Goal: Task Accomplishment & Management: Complete application form

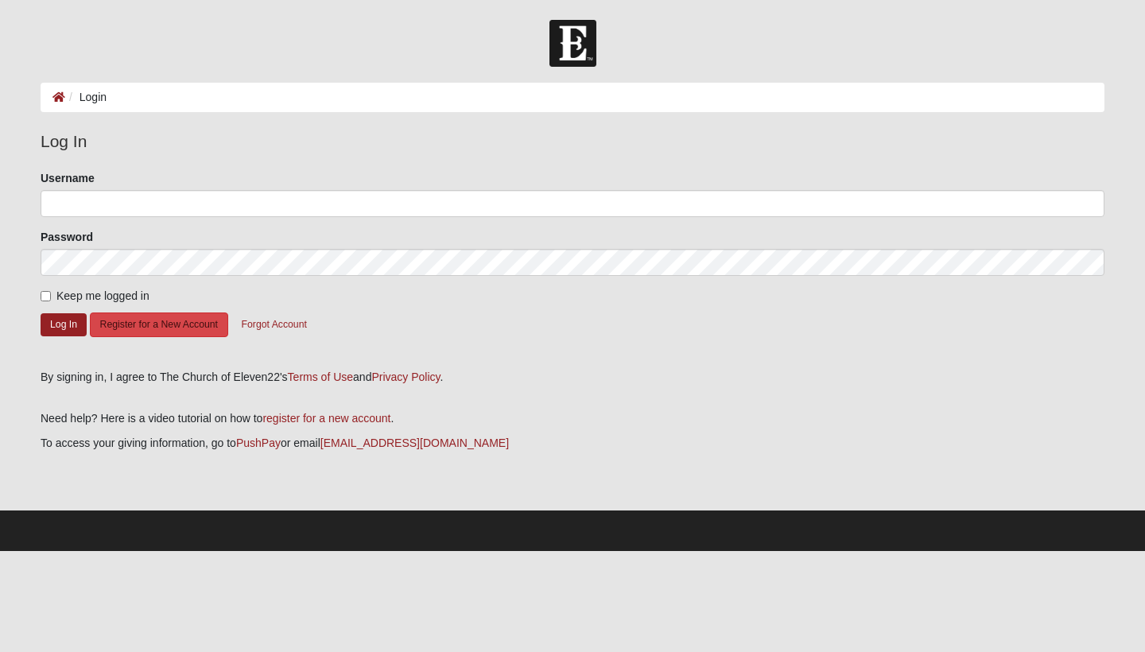
click at [150, 319] on button "Register for a New Account" at bounding box center [159, 324] width 138 height 25
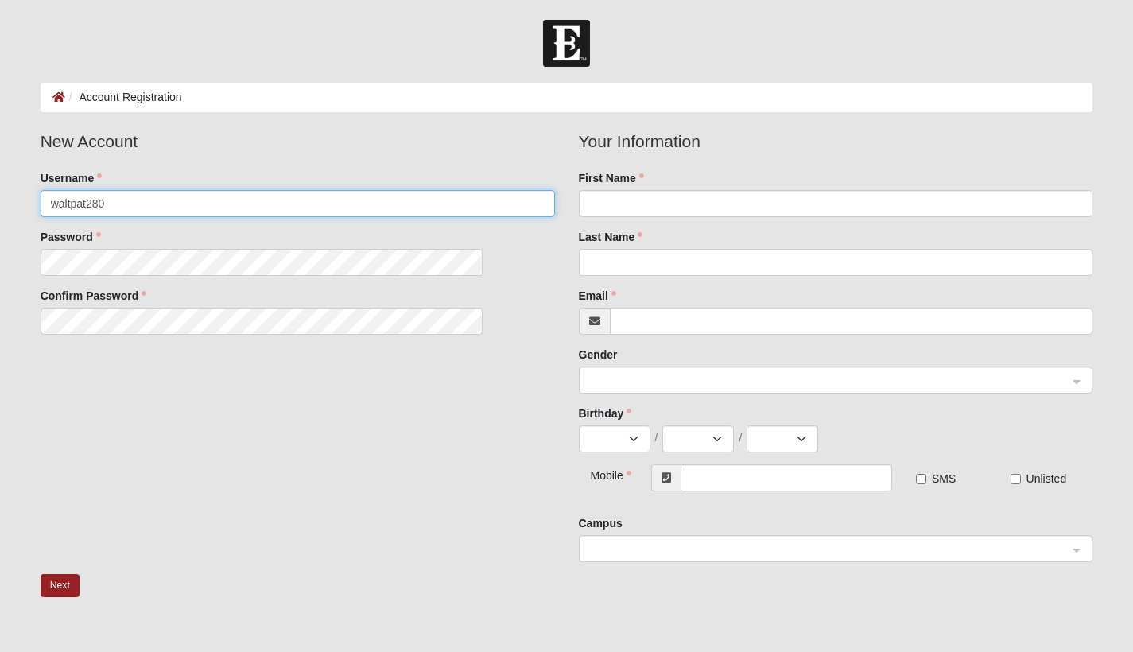
type input "waltpat280"
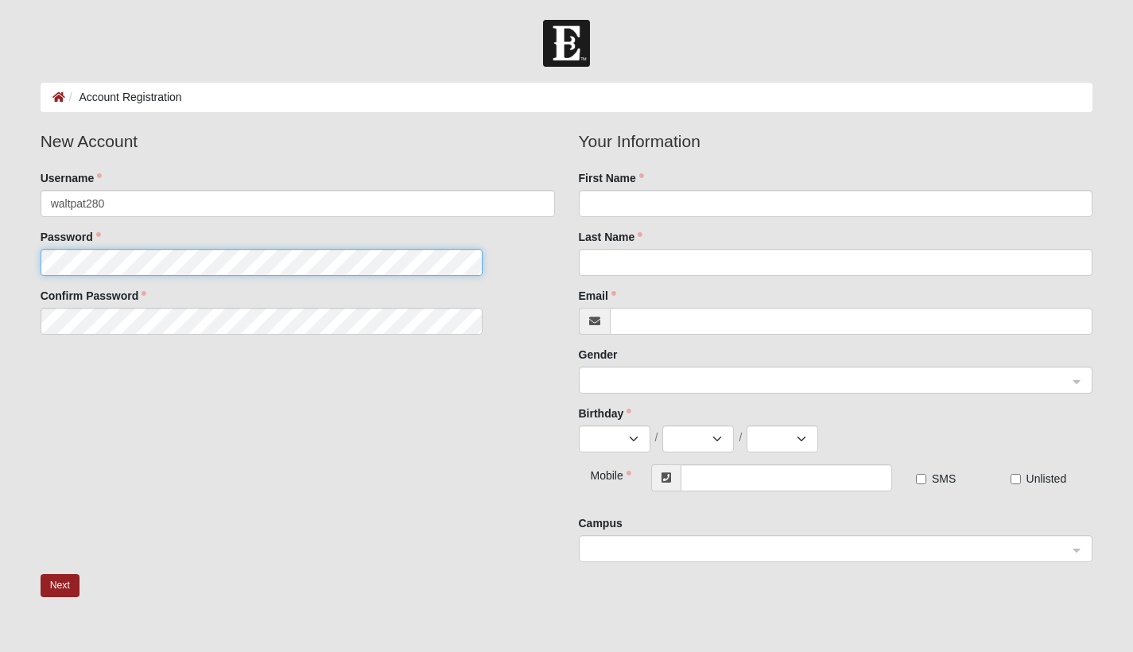
click at [56, 261] on fieldset "New Account Username waltpat280 Password Confirm Password" at bounding box center [298, 238] width 538 height 218
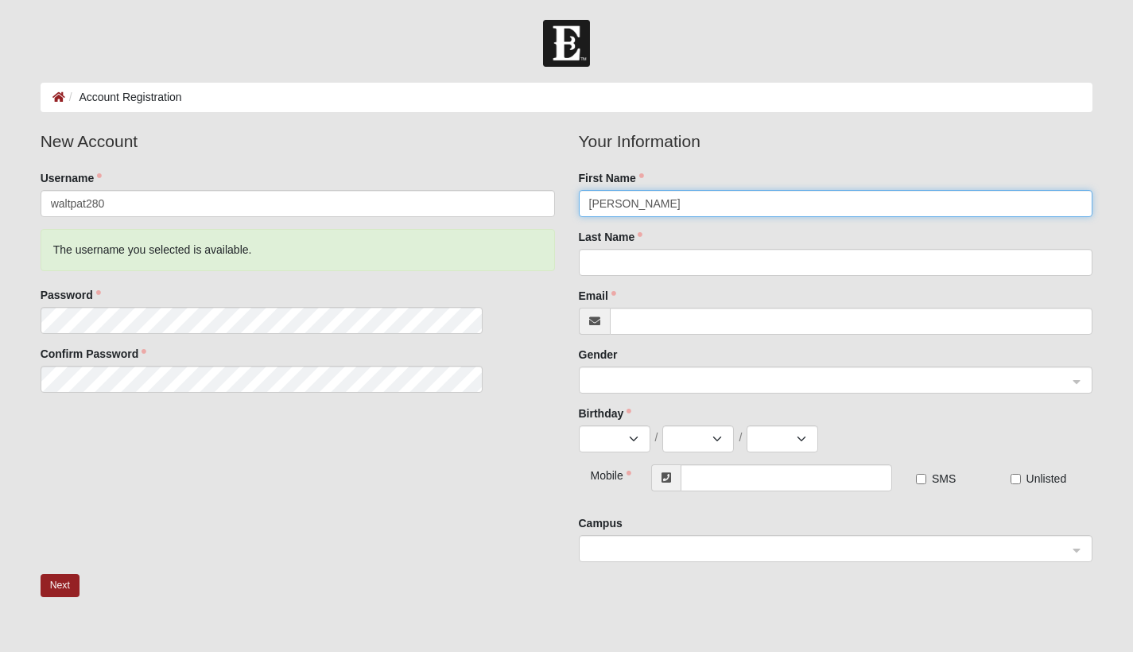
type input "[PERSON_NAME]"
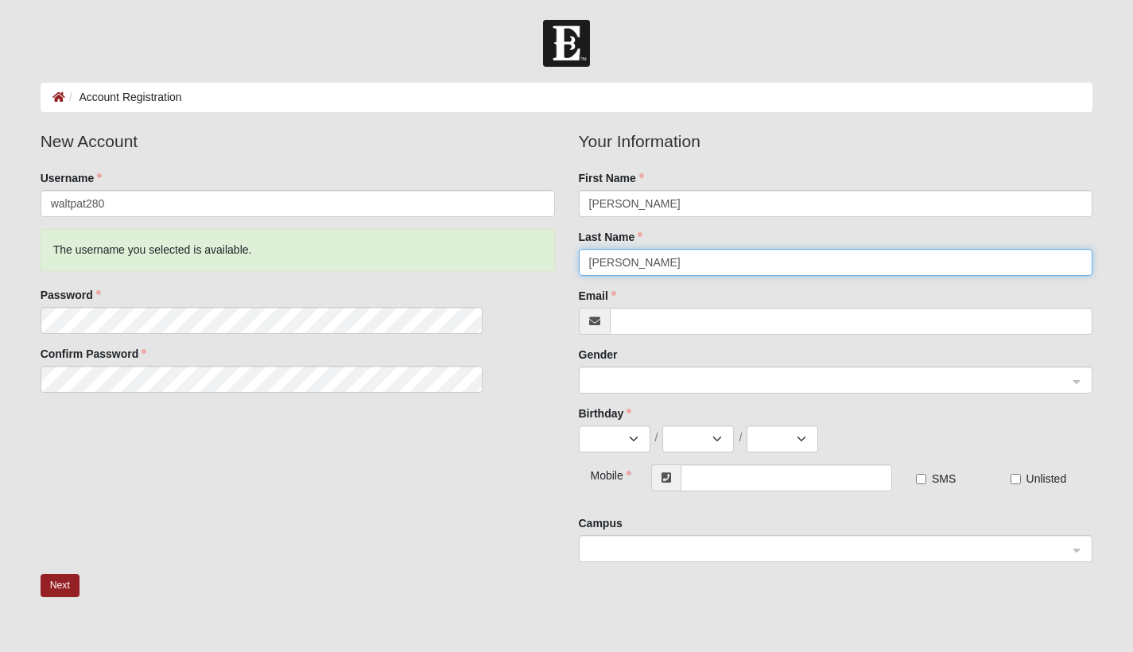
type input "[PERSON_NAME]"
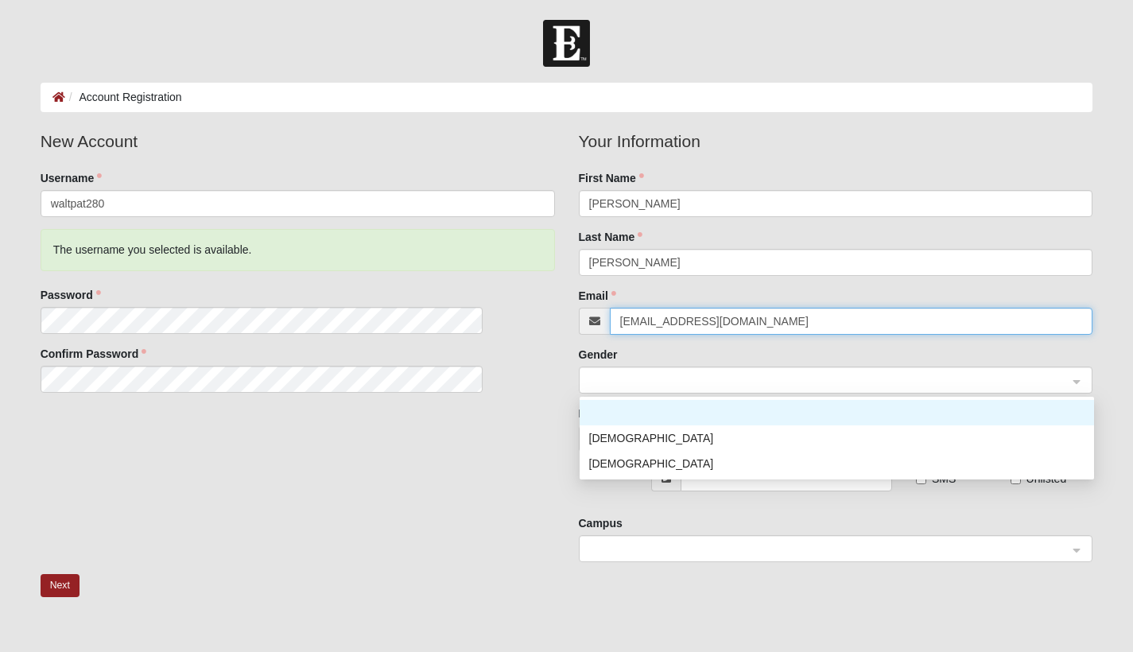
click at [1078, 383] on div at bounding box center [836, 380] width 513 height 27
type input "[EMAIL_ADDRESS][DOMAIN_NAME]"
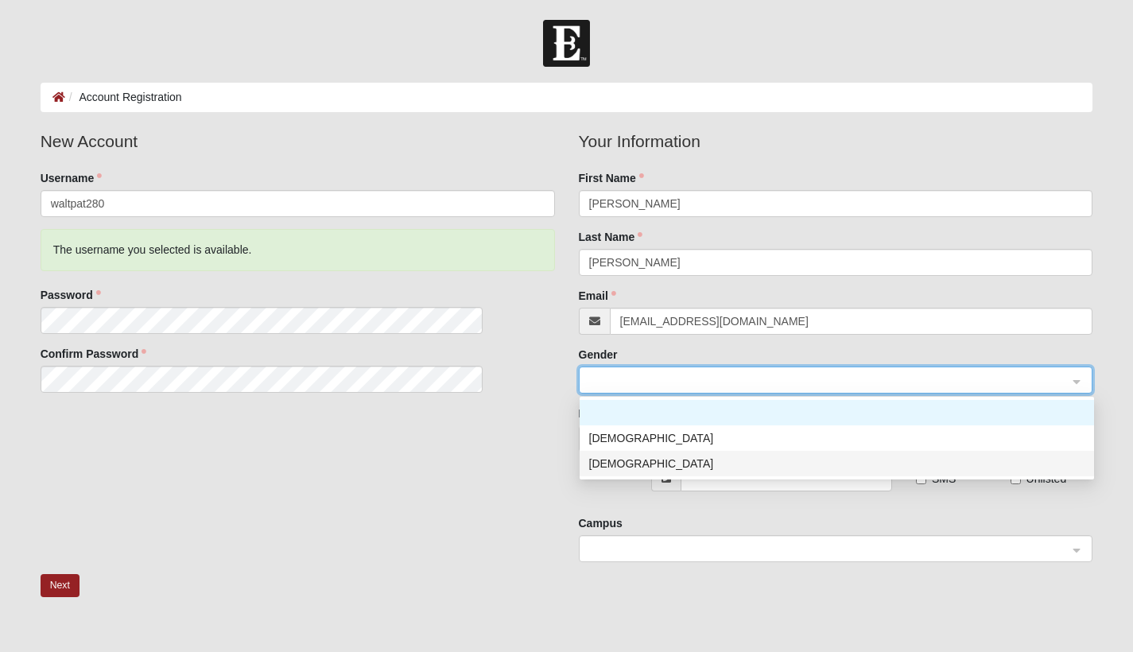
click at [769, 472] on div "[DEMOGRAPHIC_DATA]" at bounding box center [836, 463] width 495 height 17
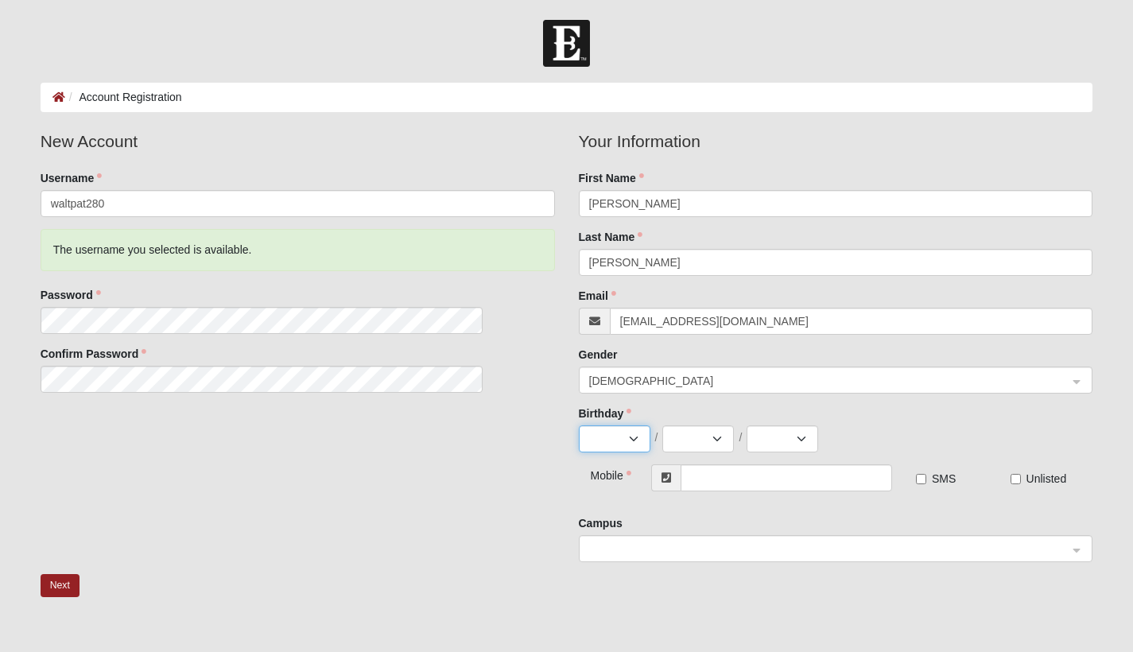
select select "3"
select select "1954"
click at [721, 481] on input "text" at bounding box center [786, 477] width 211 height 27
type input "[PHONE_NUMBER]"
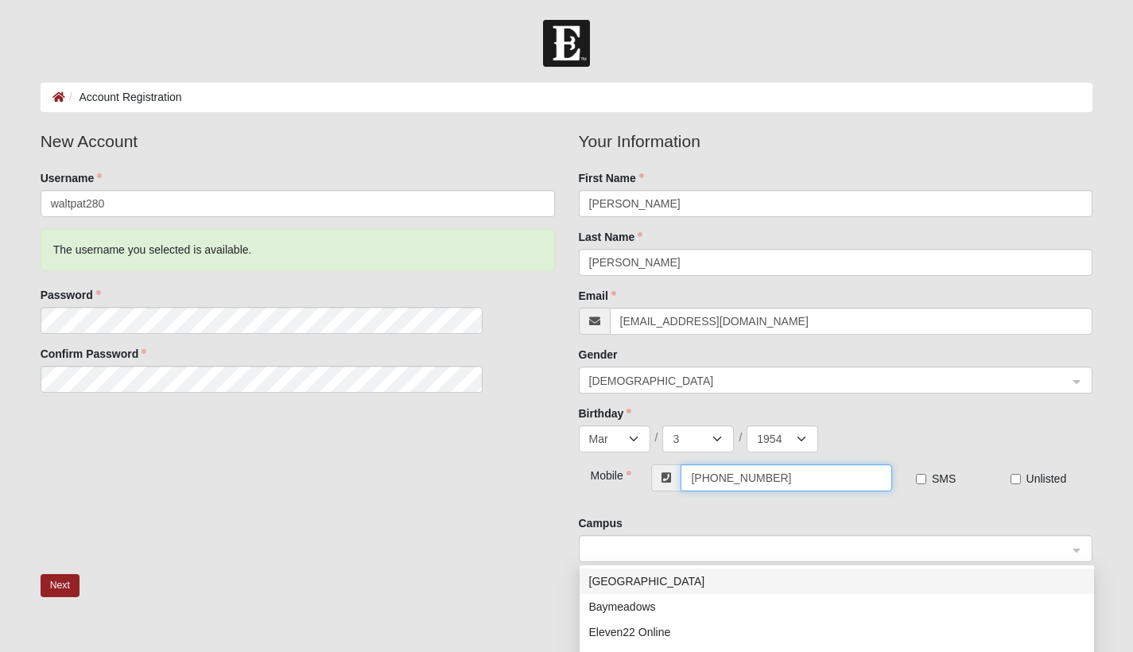
click at [1080, 549] on div at bounding box center [836, 549] width 513 height 27
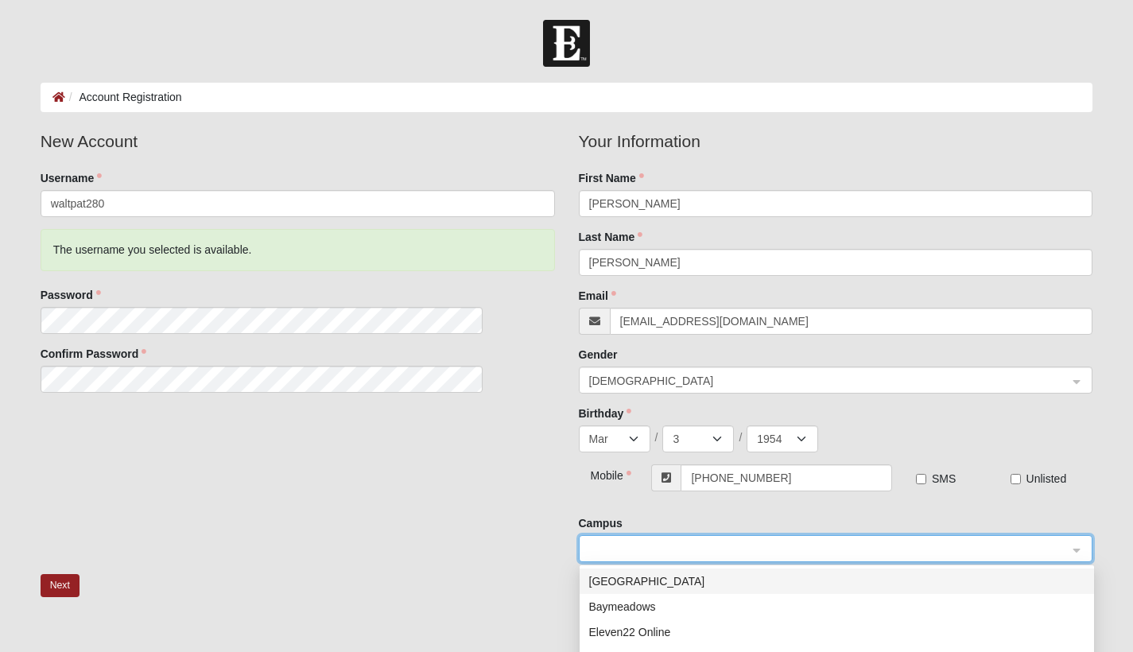
click at [650, 575] on div "[GEOGRAPHIC_DATA]" at bounding box center [836, 581] width 495 height 17
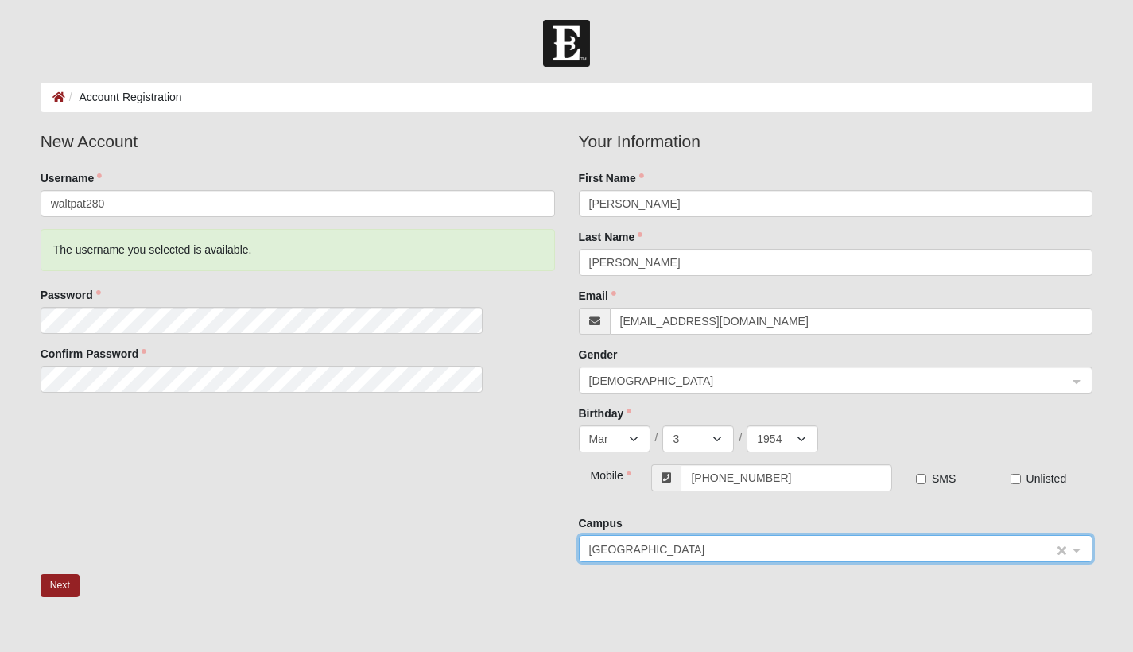
scroll to position [74, 0]
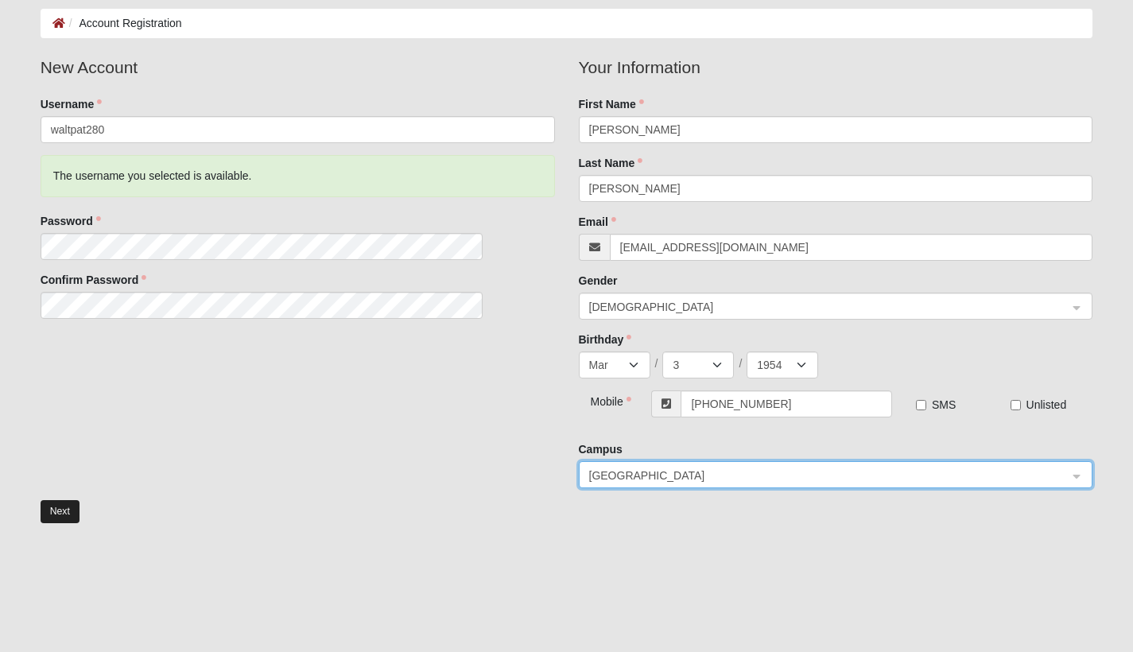
click at [61, 514] on button "Next" at bounding box center [60, 511] width 39 height 23
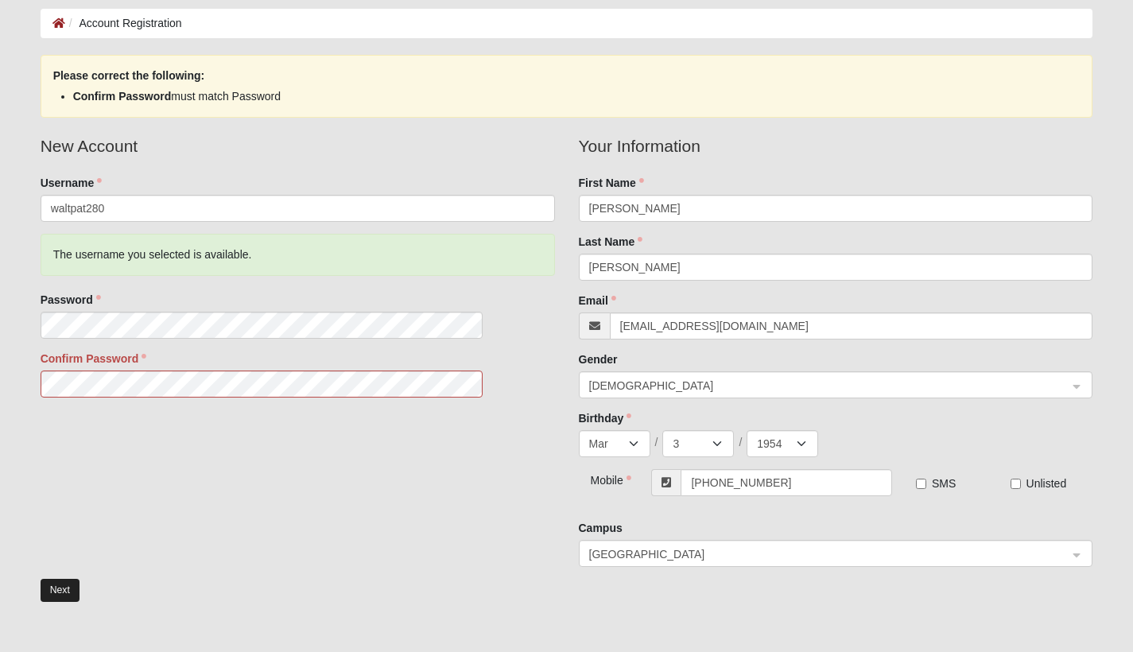
click at [52, 588] on button "Next" at bounding box center [60, 590] width 39 height 23
click at [53, 589] on button "Next" at bounding box center [60, 590] width 39 height 23
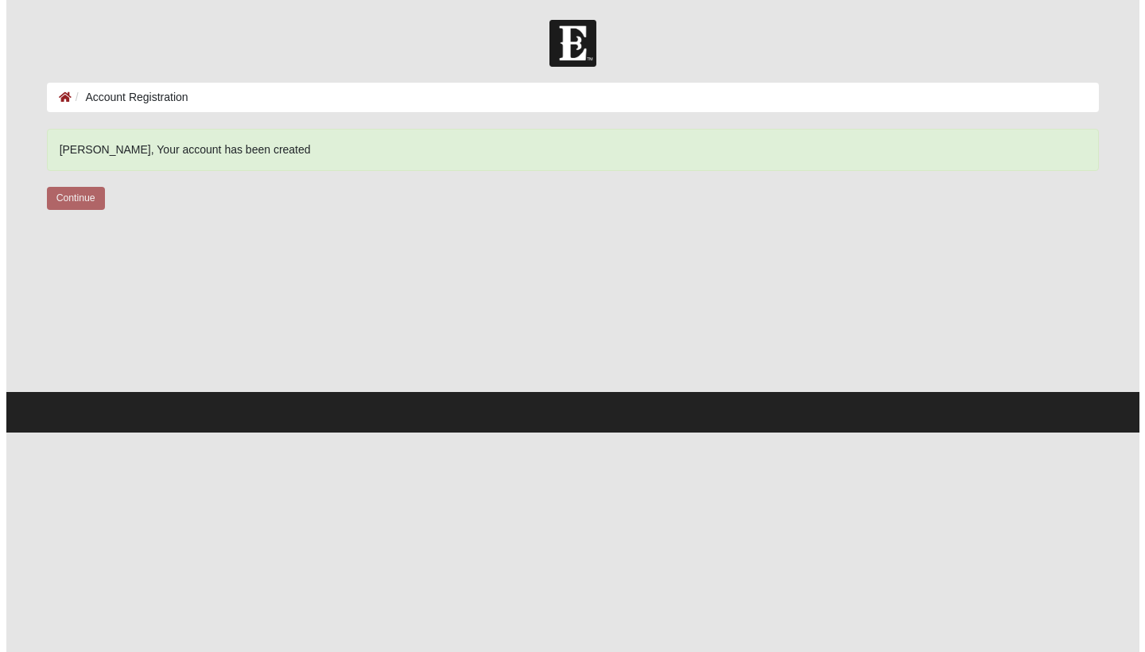
scroll to position [0, 0]
